Goal: Task Accomplishment & Management: Manage account settings

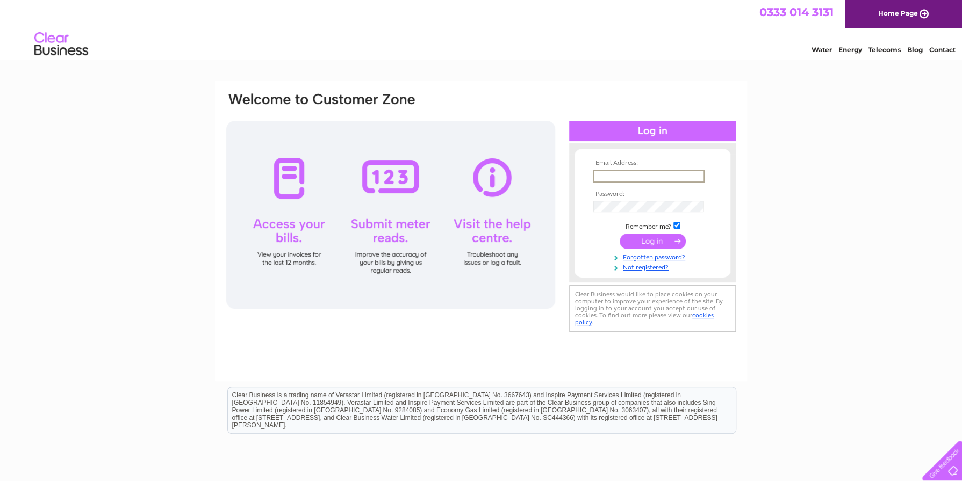
click at [621, 175] on input "text" at bounding box center [649, 176] width 112 height 13
type input "jan@llety.wales"
click at [660, 242] on input "submit" at bounding box center [652, 240] width 66 height 15
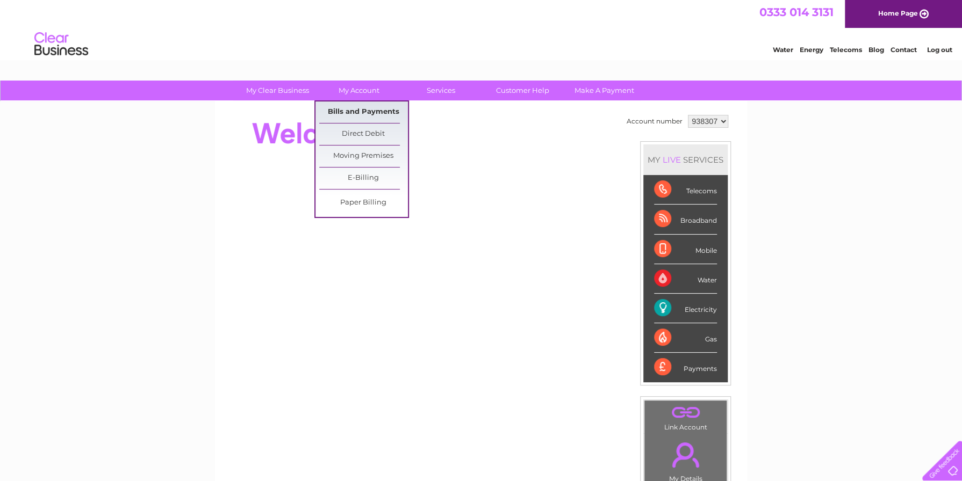
click at [373, 110] on link "Bills and Payments" at bounding box center [363, 112] width 89 height 21
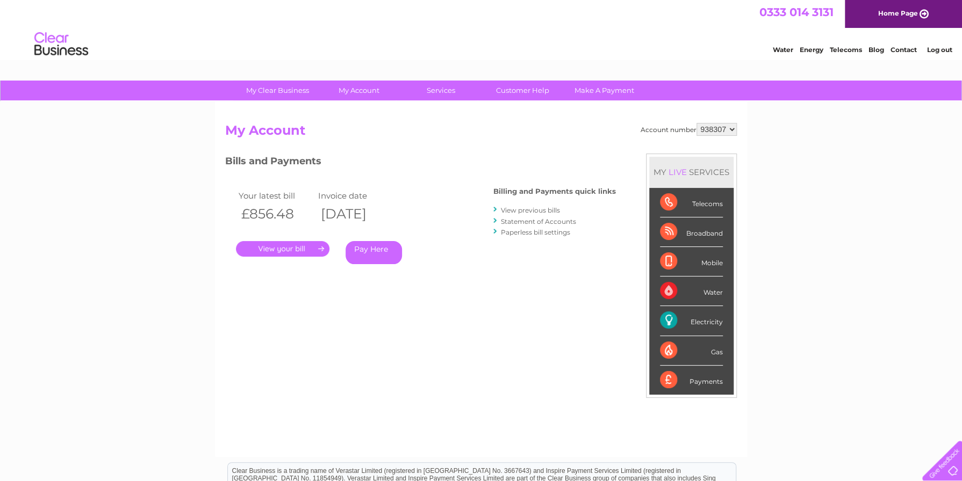
click at [298, 247] on link "." at bounding box center [282, 249] width 93 height 16
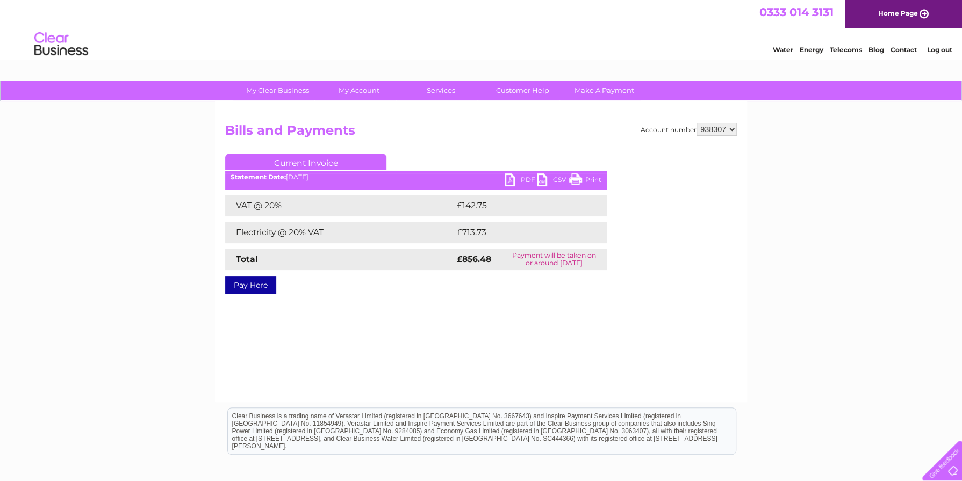
click at [508, 181] on link "PDF" at bounding box center [520, 182] width 32 height 16
click at [938, 47] on link "Log out" at bounding box center [938, 50] width 25 height 8
